Goal: Use online tool/utility: Utilize a website feature to perform a specific function

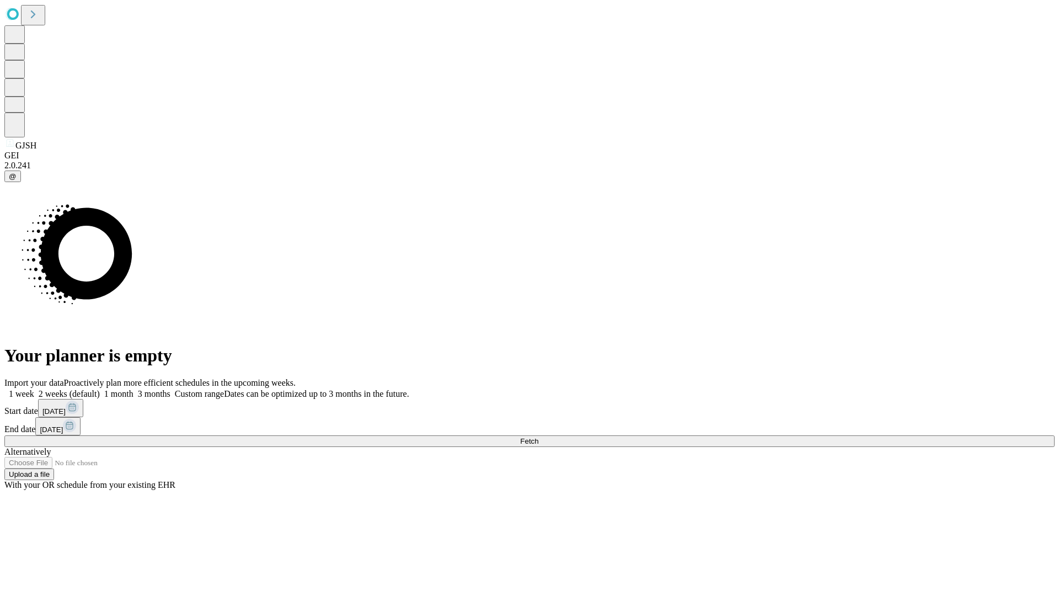
click at [538, 437] on span "Fetch" at bounding box center [529, 441] width 18 height 8
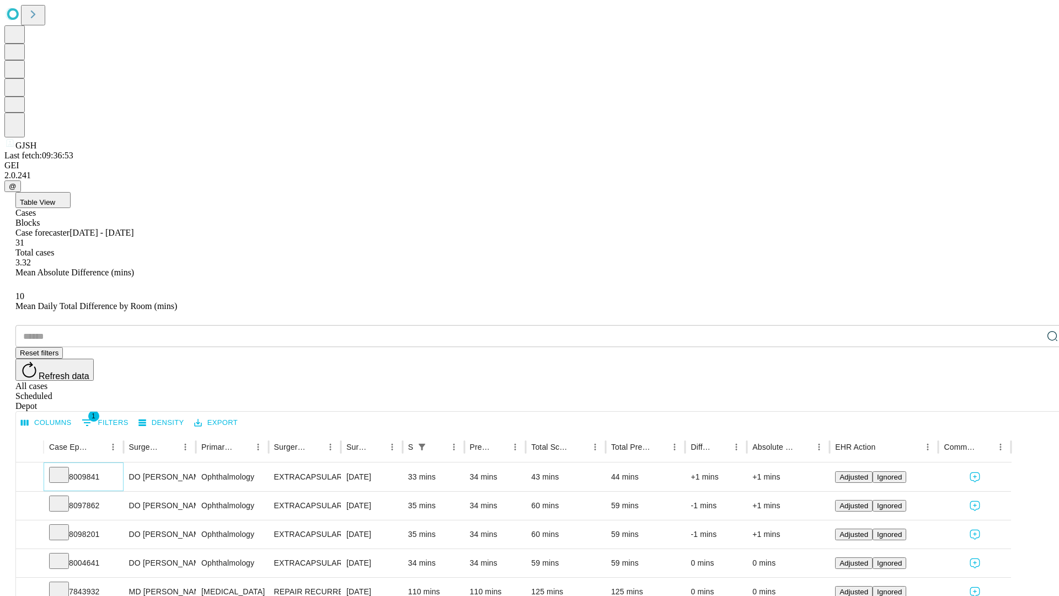
click at [65, 468] on icon at bounding box center [58, 473] width 11 height 11
